Goal: Information Seeking & Learning: Learn about a topic

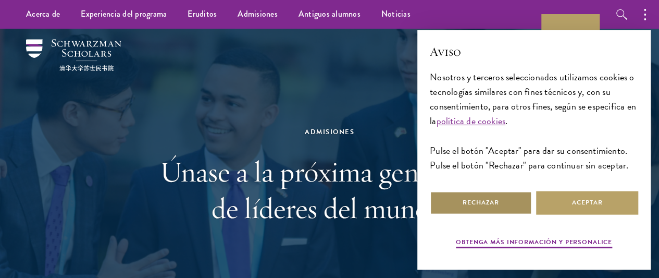
click at [485, 199] on font "Rechazar" at bounding box center [481, 202] width 36 height 9
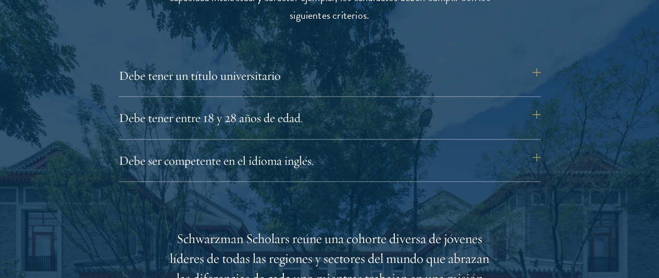
scroll to position [1434, 0]
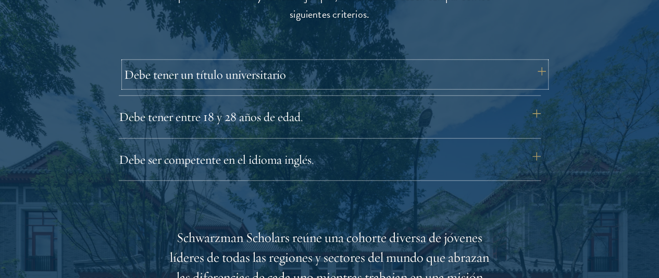
click at [538, 87] on button "Debe tener un título universitario" at bounding box center [335, 74] width 422 height 25
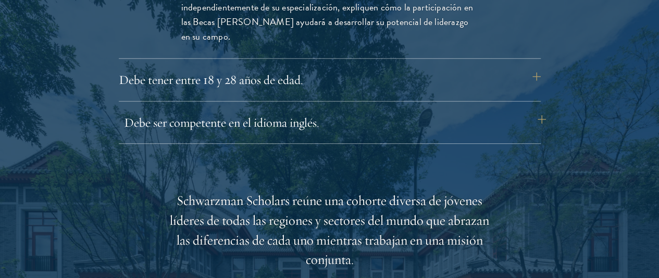
scroll to position [1619, 0]
click at [412, 92] on button "Debe tener entre 18 y 28 años de edad." at bounding box center [335, 79] width 422 height 25
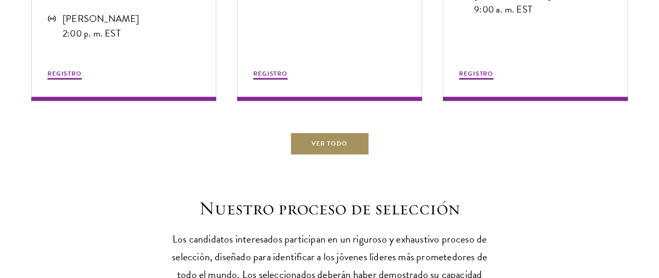
scroll to position [3113, 0]
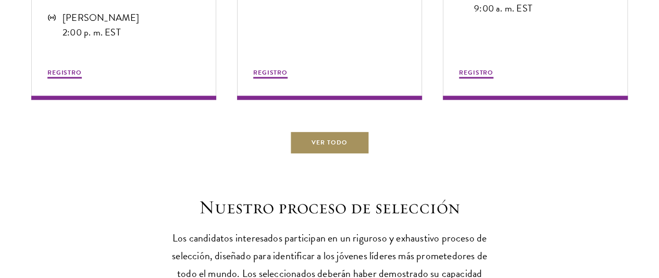
click at [358, 155] on link "Ver todo" at bounding box center [330, 142] width 80 height 23
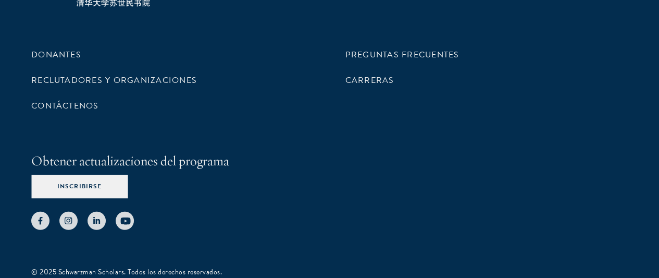
scroll to position [1264, 0]
click at [357, 86] on font "Carreras" at bounding box center [370, 79] width 49 height 13
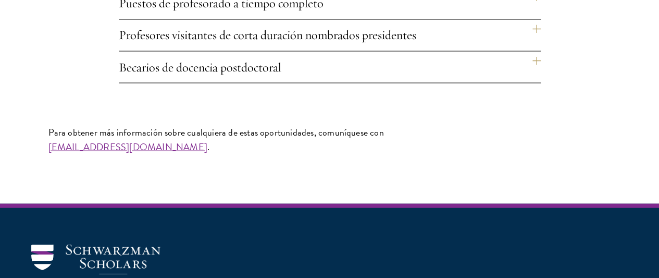
scroll to position [942, 0]
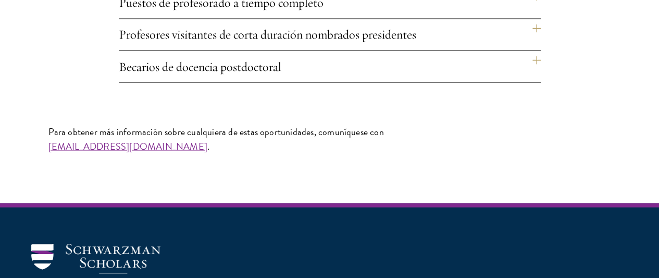
click at [408, 42] on font "Profesores visitantes de corta duración nombrados presidentes" at bounding box center [268, 35] width 298 height 16
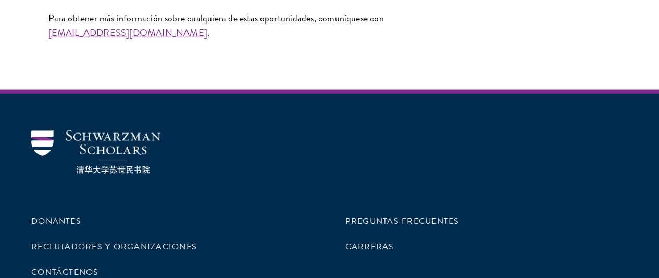
scroll to position [1482, 0]
